Goal: Navigation & Orientation: Find specific page/section

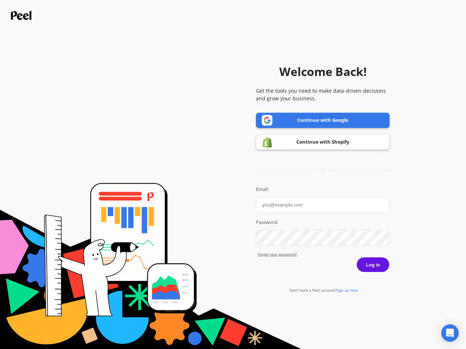
click at [450, 333] on icon "Open Intercom Messenger" at bounding box center [450, 333] width 8 height 9
